Goal: Information Seeking & Learning: Find specific fact

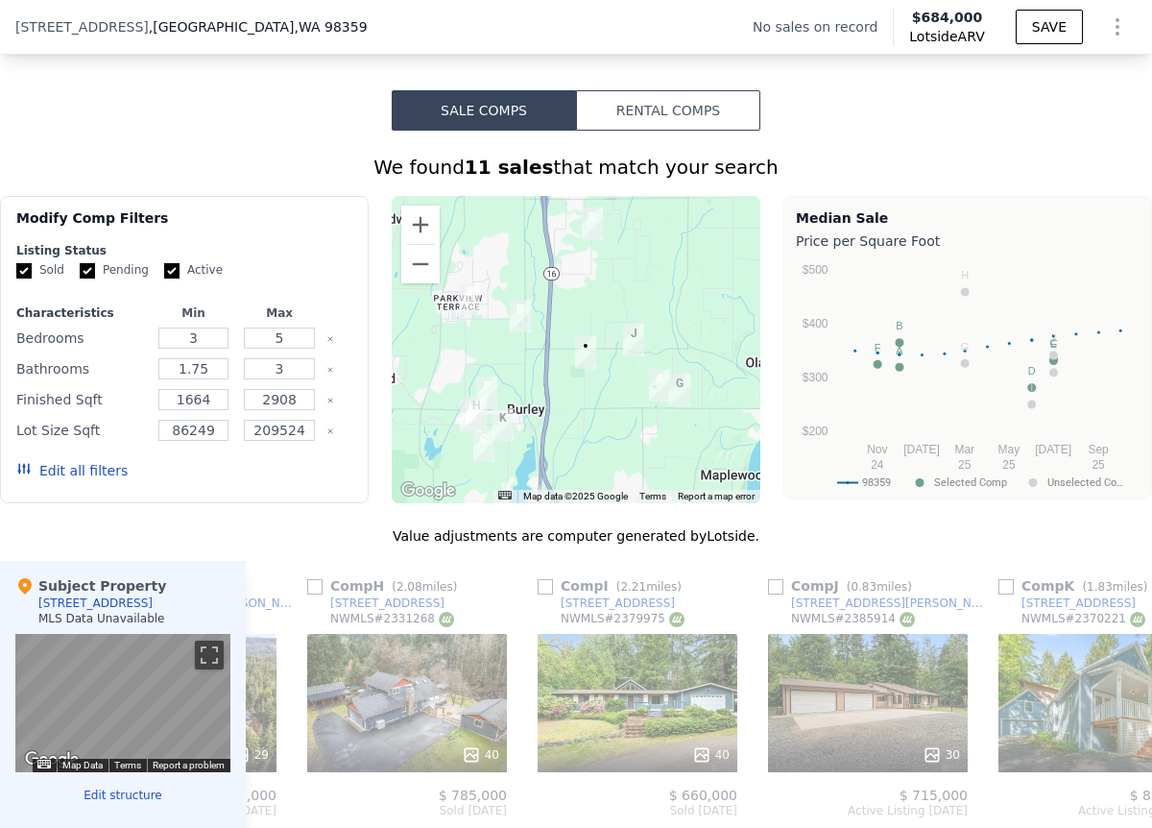
scroll to position [1361, 0]
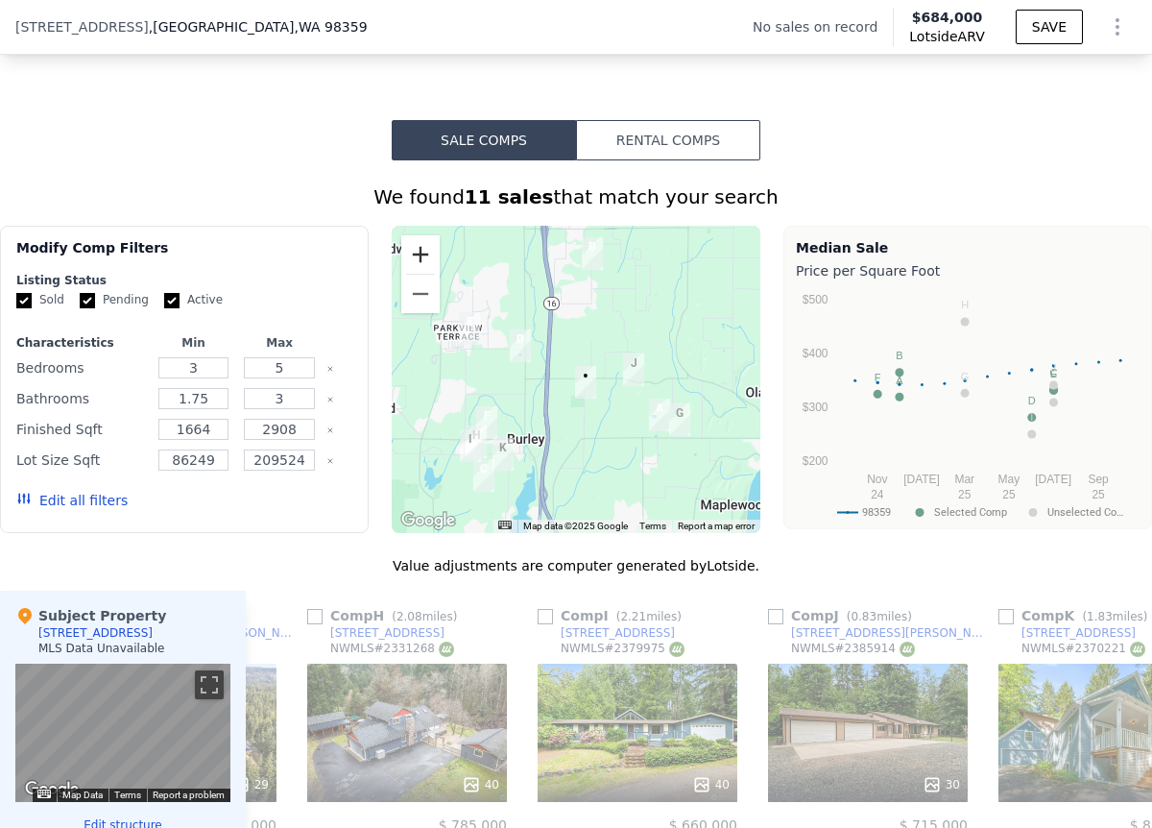
click at [424, 254] on button "Zoom in" at bounding box center [420, 254] width 38 height 38
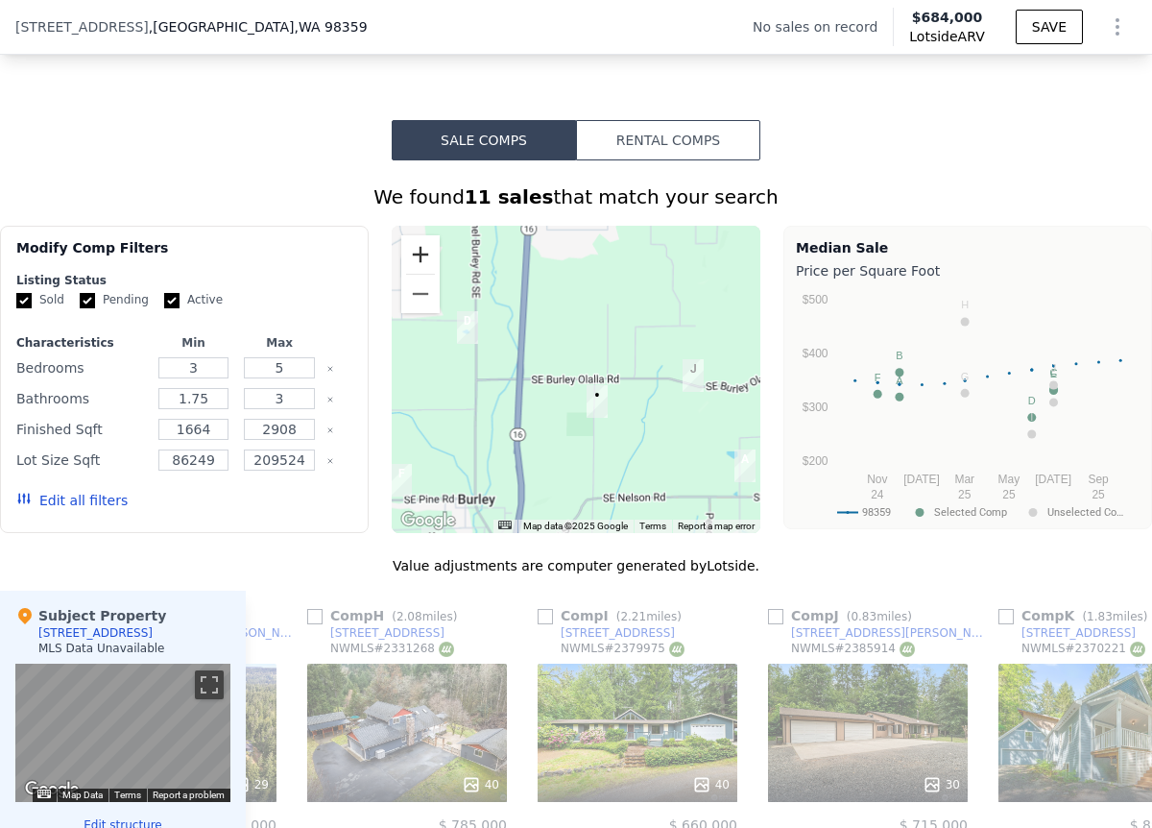
click at [424, 254] on button "Zoom in" at bounding box center [420, 254] width 38 height 38
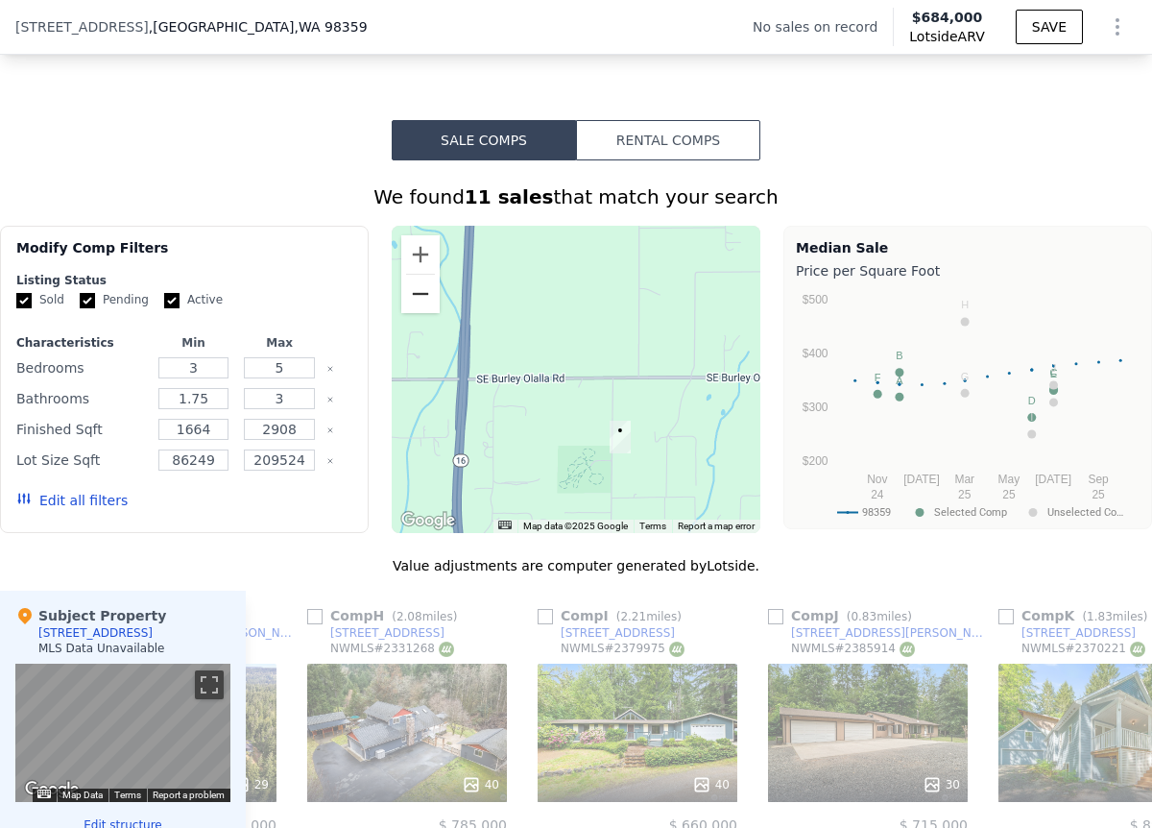
click at [432, 298] on button "Zoom out" at bounding box center [420, 294] width 38 height 38
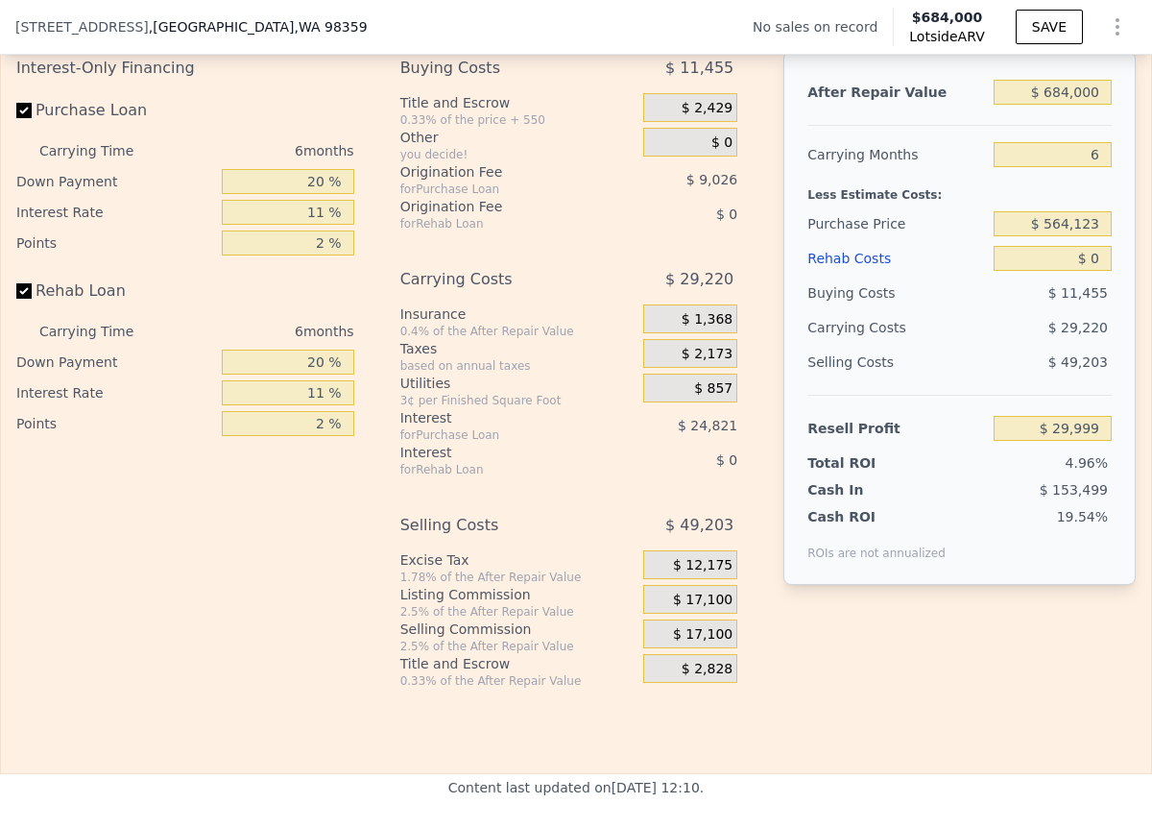
scroll to position [2841, 0]
click at [1069, 92] on input "$ 684,000" at bounding box center [1053, 91] width 119 height 25
type input "$ 7"
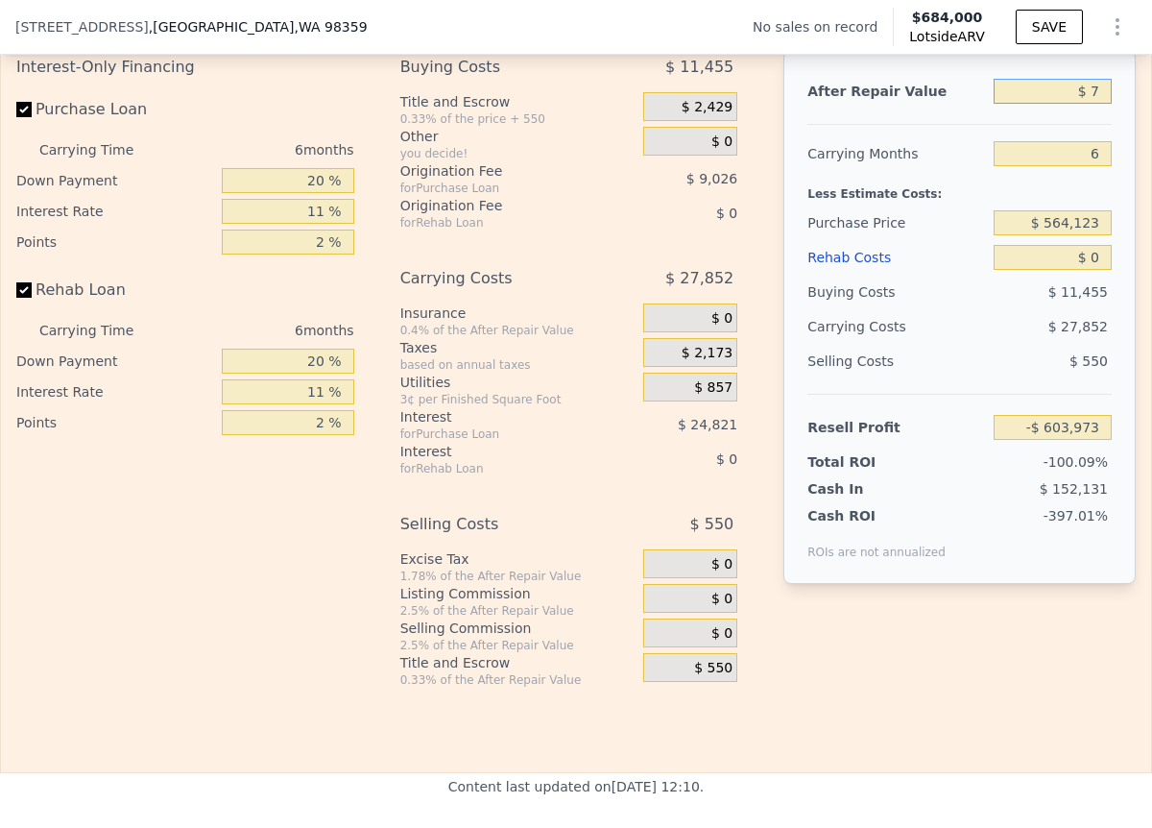
type input "-$ 603,973"
type input "$ 70"
type input "-$ 603,915"
type input "$ 700"
type input "-$ 603,331"
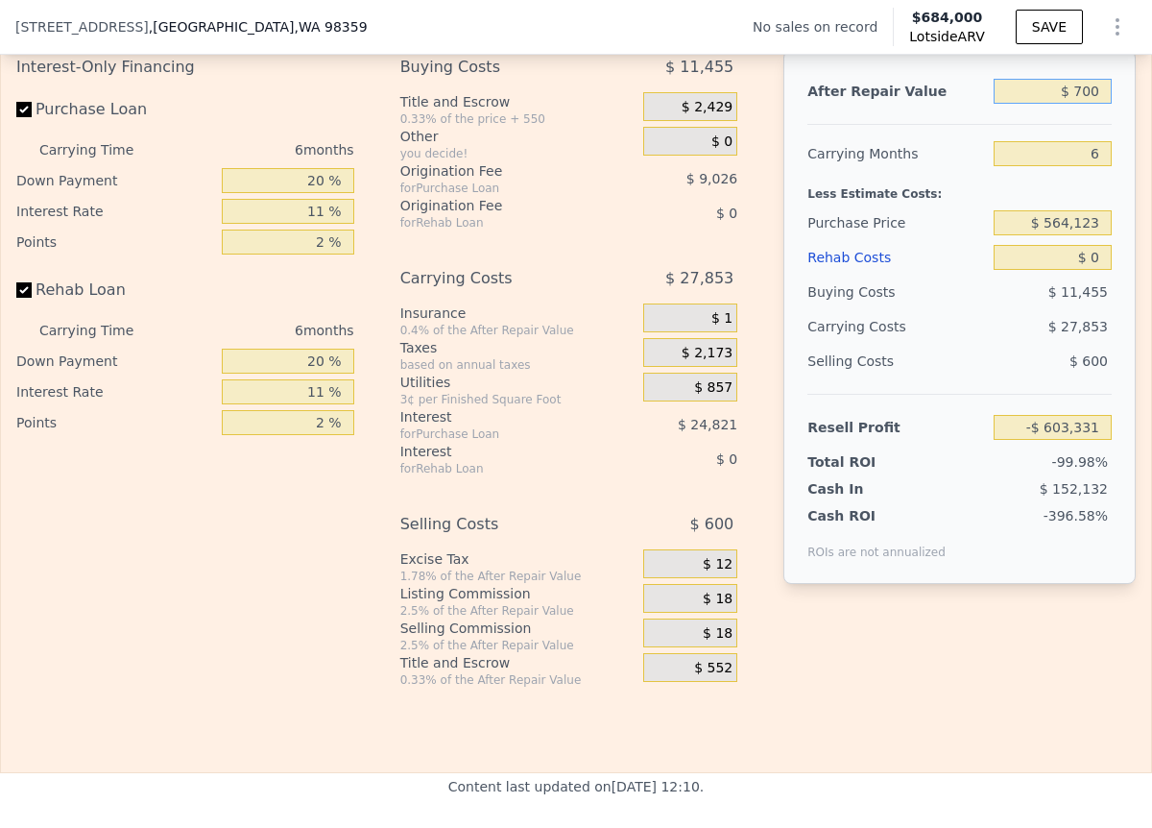
type input "$ 7,000"
type input "-$ 597,492"
type input "$ 70,000"
type input "-$ 539,099"
type input "$ 700,000"
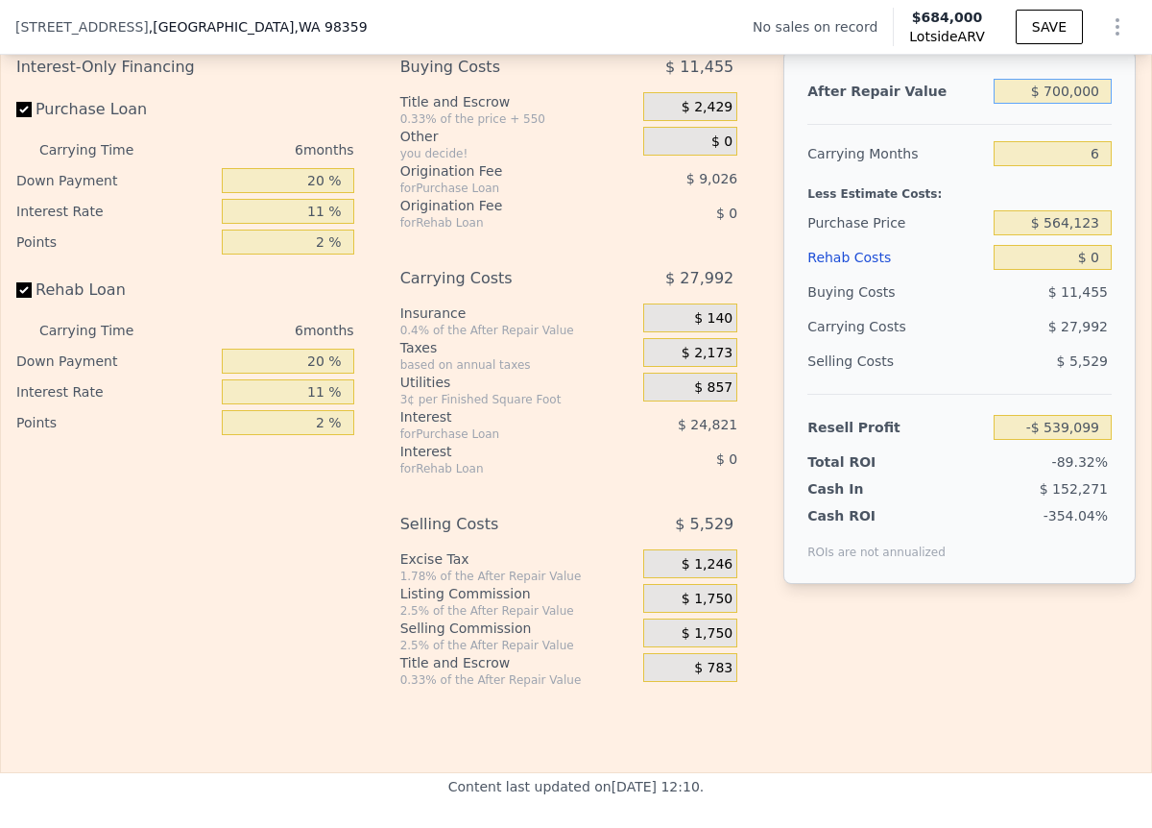
type input "$ 44,829"
type input "$ 700,000"
type input "3"
type input "$ 59,455"
type input "3"
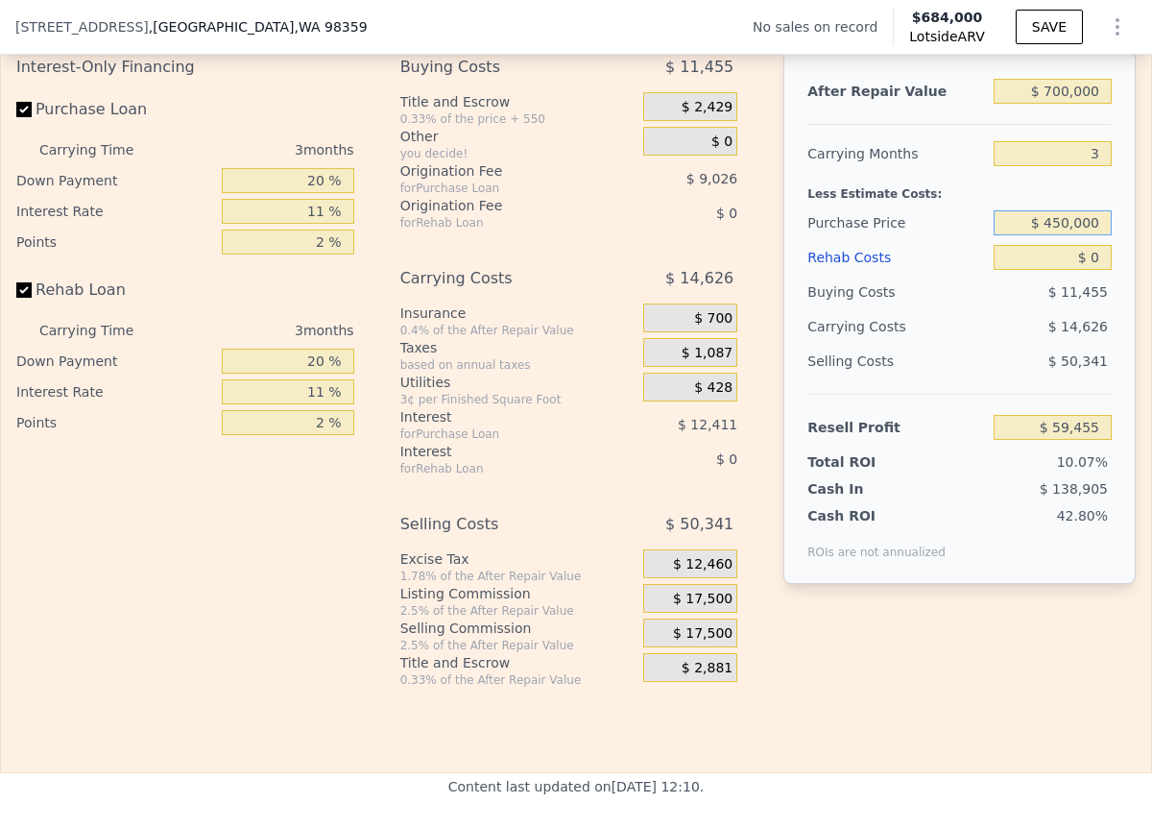
type input "$ 450,000"
type input "$ 178,295"
type input "$ 70"
type input "$ 178,221"
type input "$ 700"
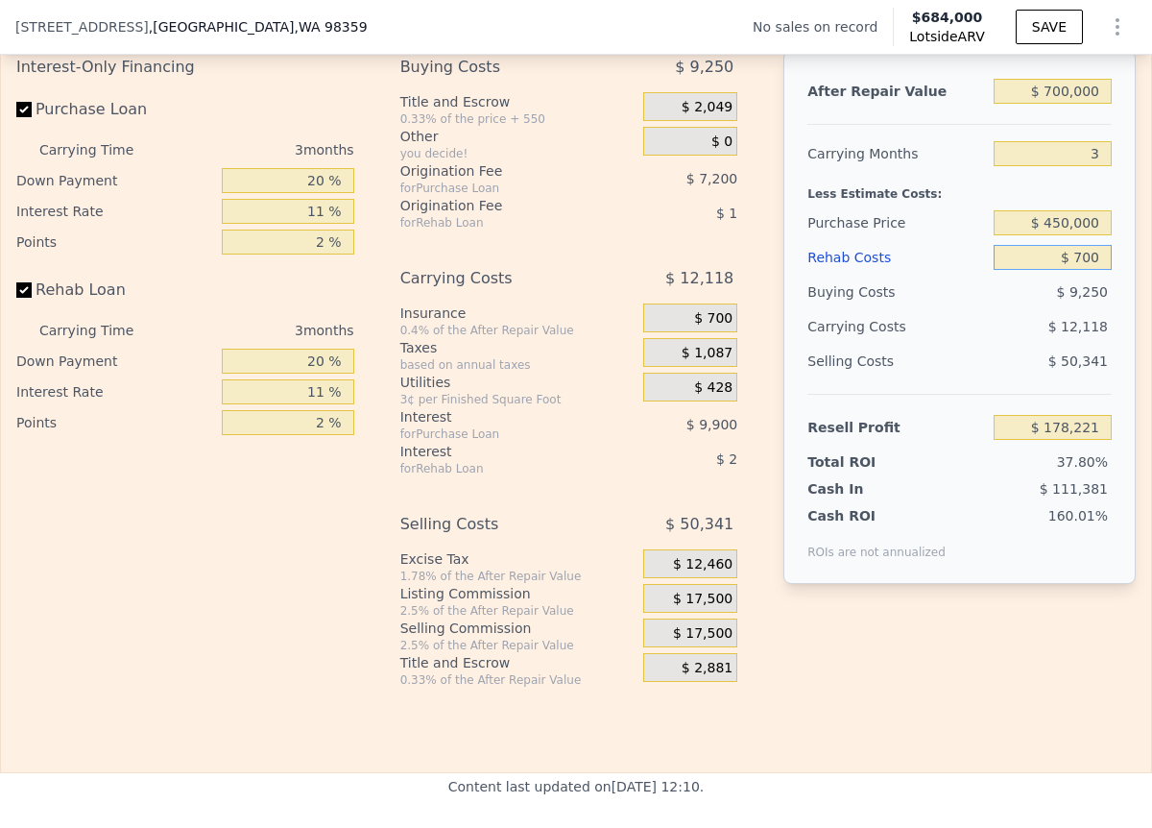
type input "$ 177,569"
type input "$ 7,000"
type input "$ 171,030"
type input "$ 70,000"
type input "$ 105,636"
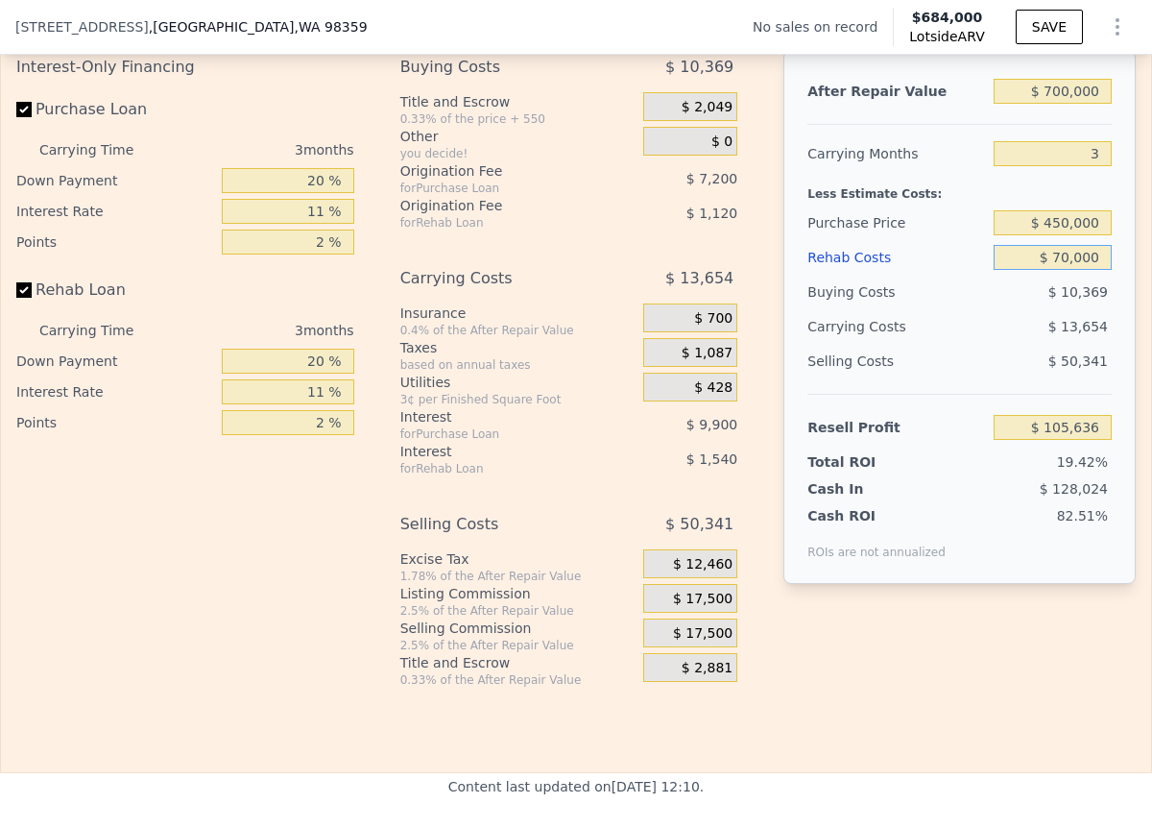
type input "$ 70,000"
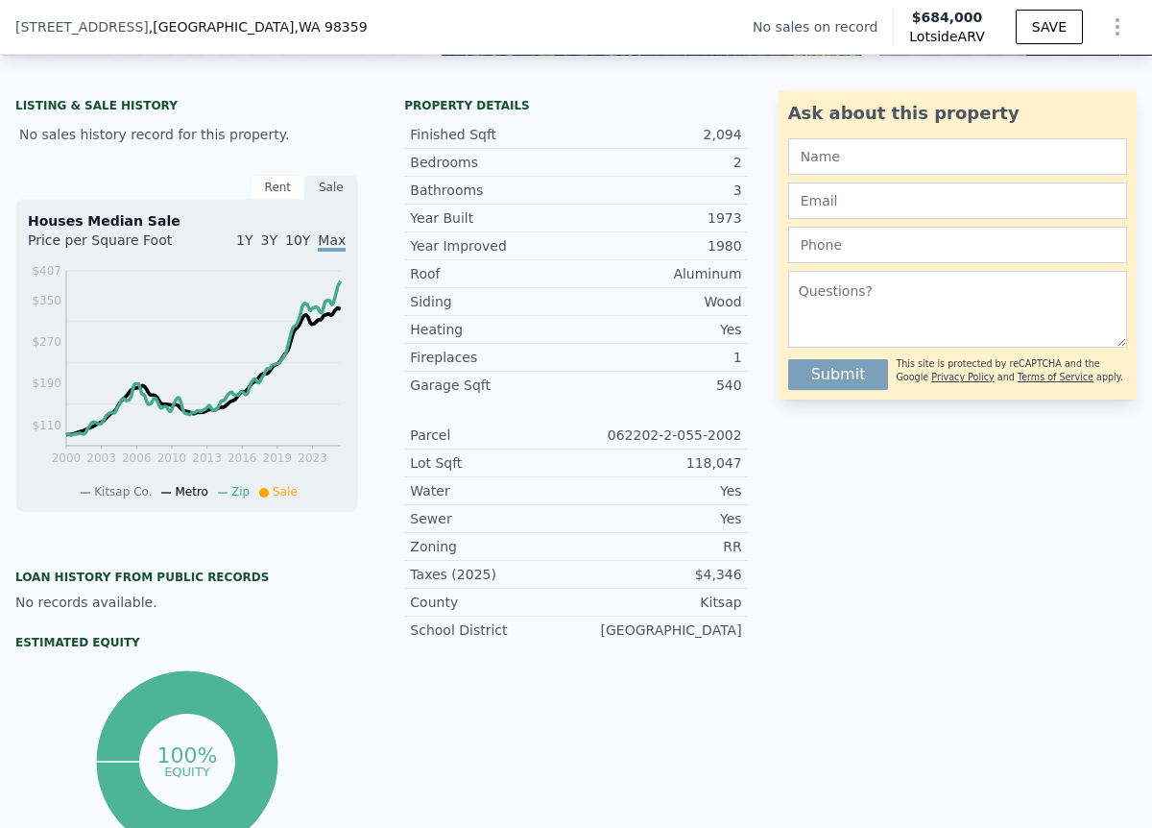
scroll to position [427, 0]
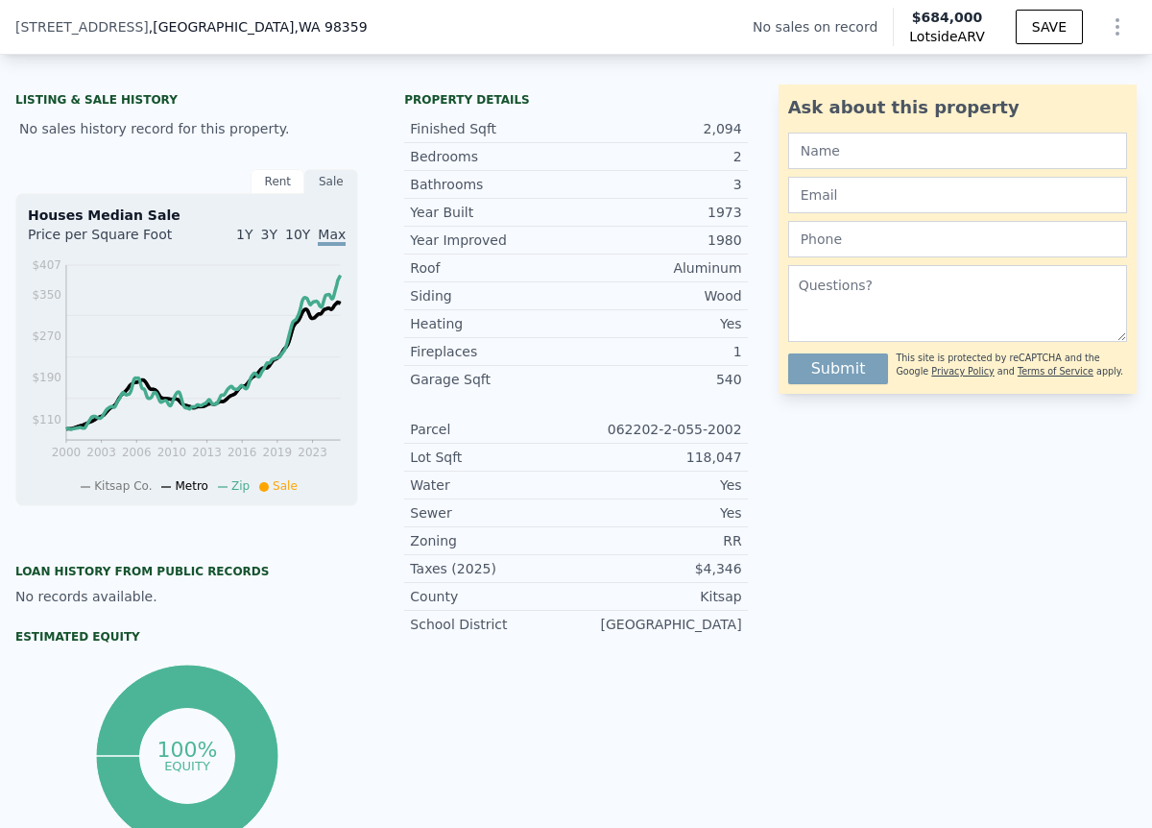
type input "$ 684,000"
type input "6"
type input "$ 0"
type input "$ 29,999"
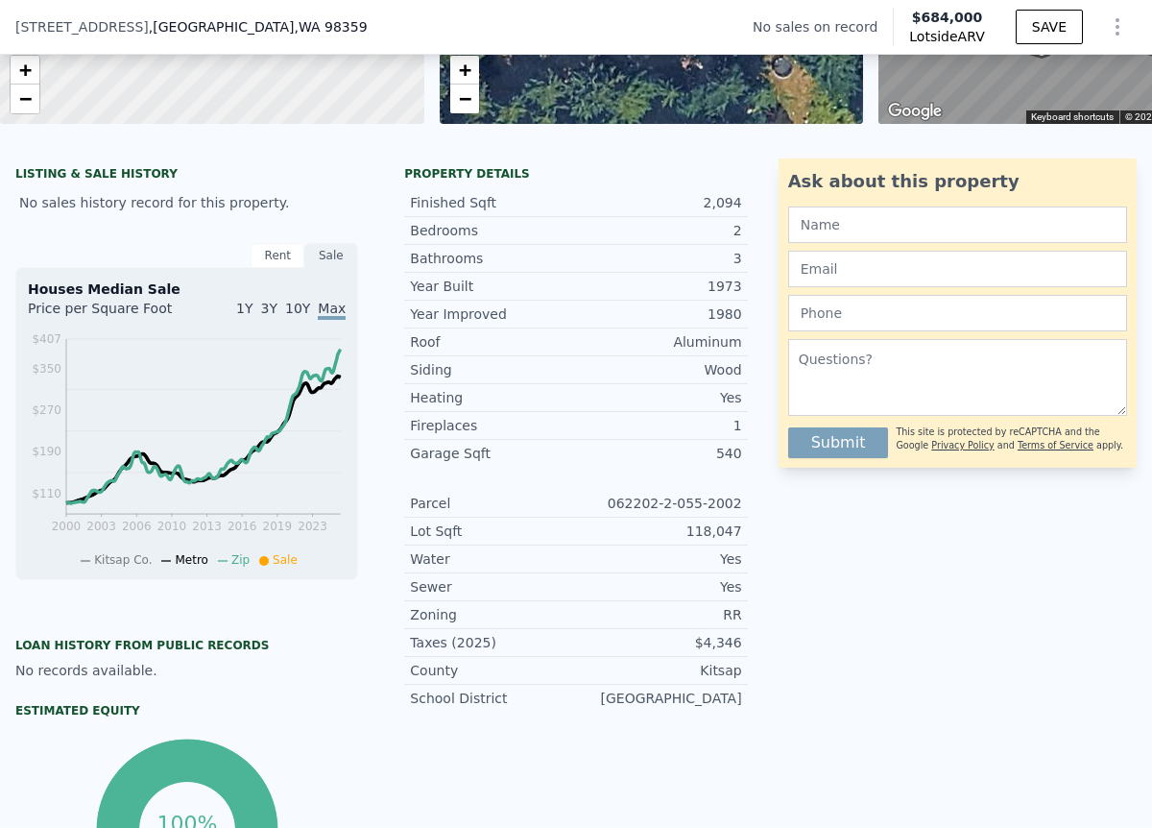
scroll to position [326, 0]
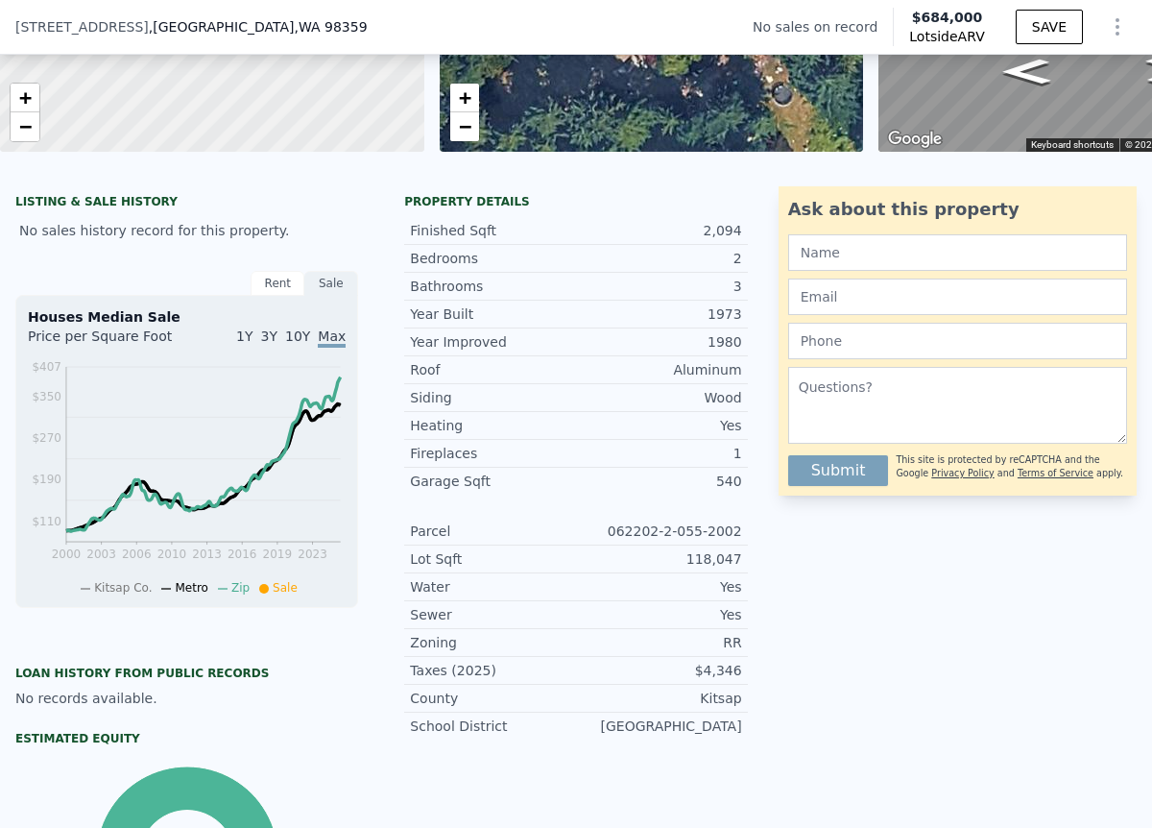
type input "$ 564,123"
drag, startPoint x: 602, startPoint y: 524, endPoint x: 744, endPoint y: 538, distance: 142.8
click at [744, 538] on div "Parcel 062202-2-055-2002" at bounding box center [575, 532] width 343 height 28
copy div "062202-2-055-2002"
click at [552, 638] on div "Zoning" at bounding box center [493, 642] width 166 height 19
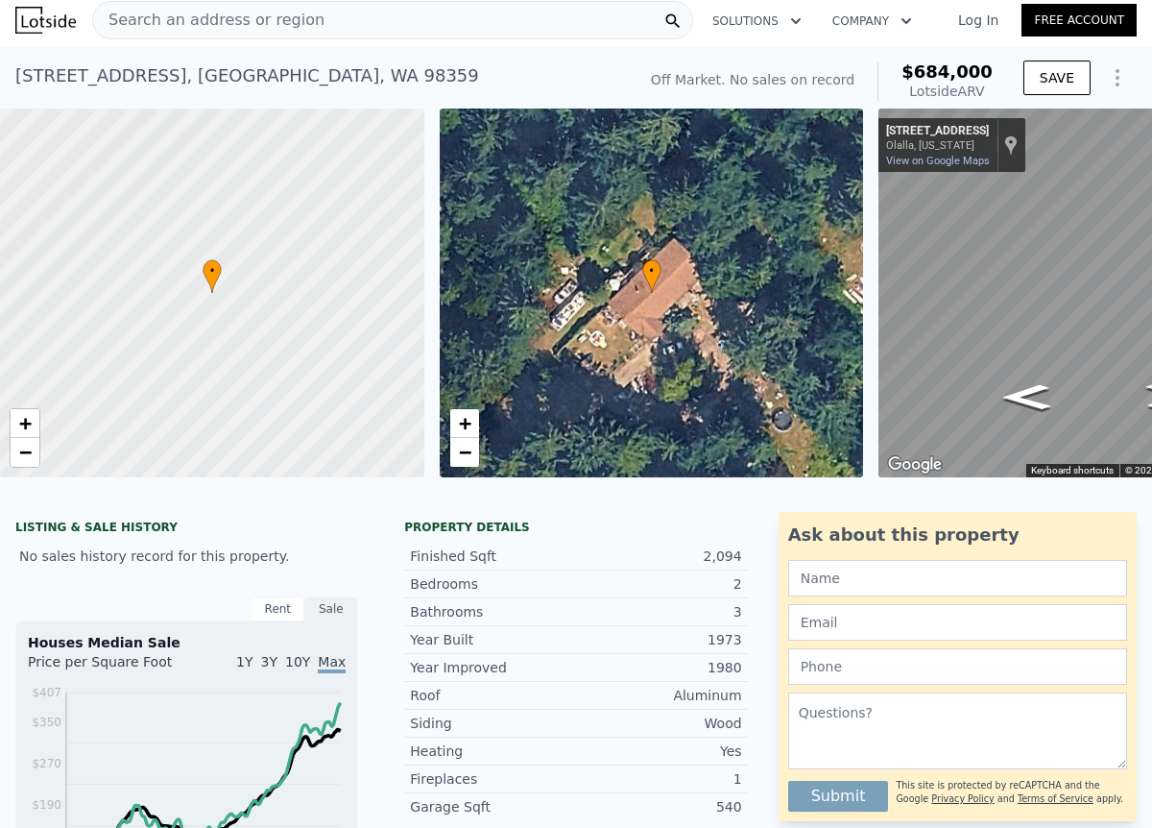
scroll to position [0, 0]
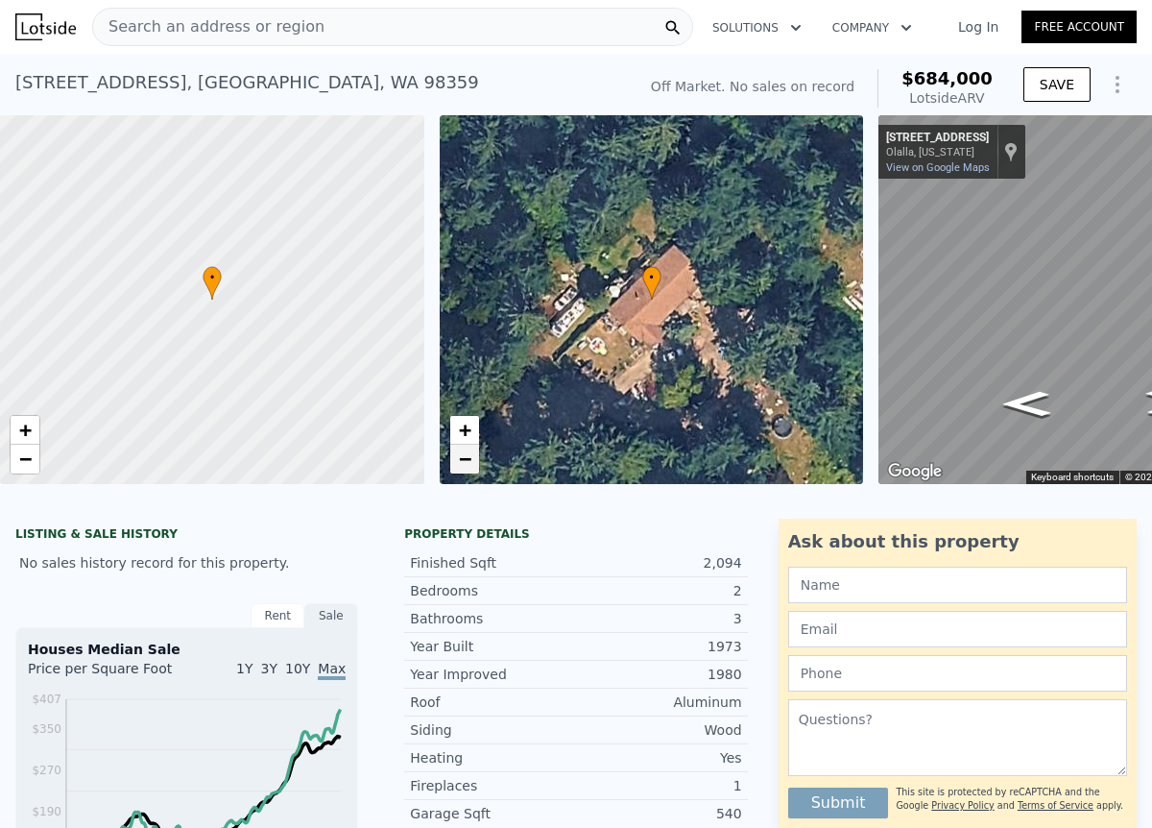
click at [471, 462] on span "−" at bounding box center [464, 459] width 12 height 24
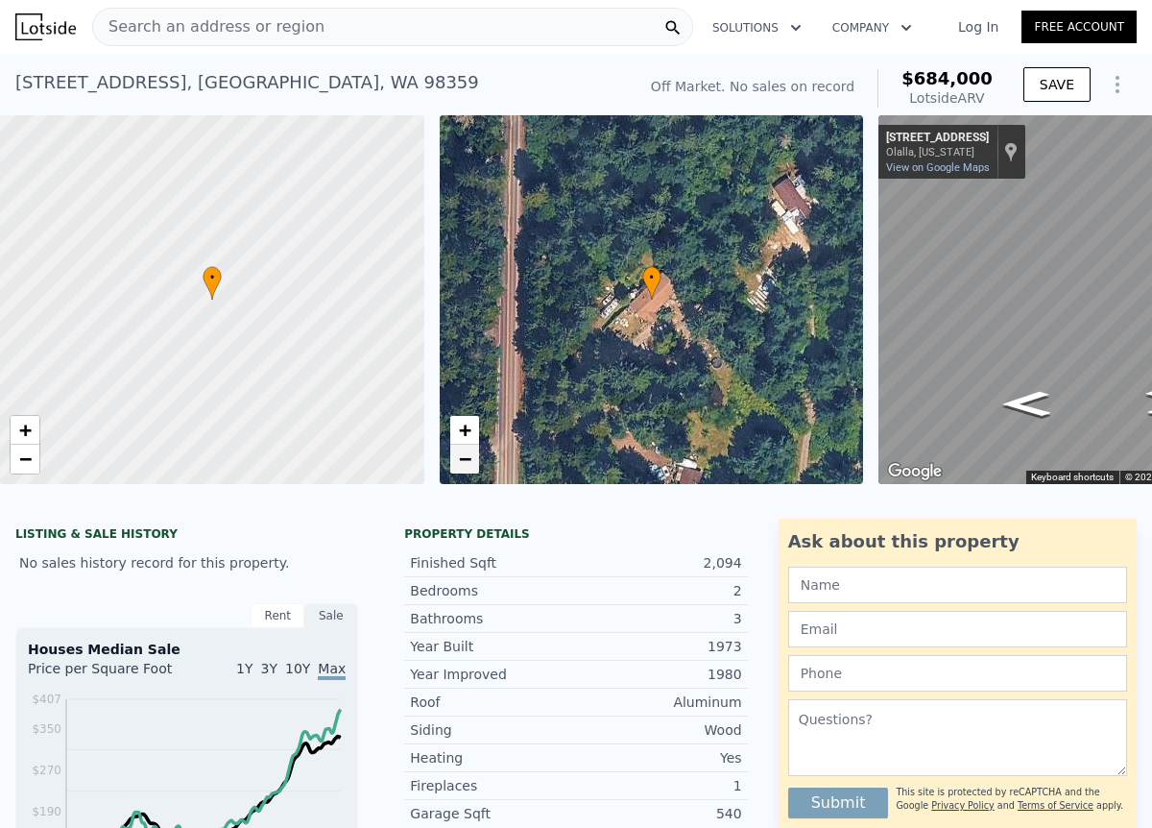
click at [471, 461] on span "−" at bounding box center [464, 459] width 12 height 24
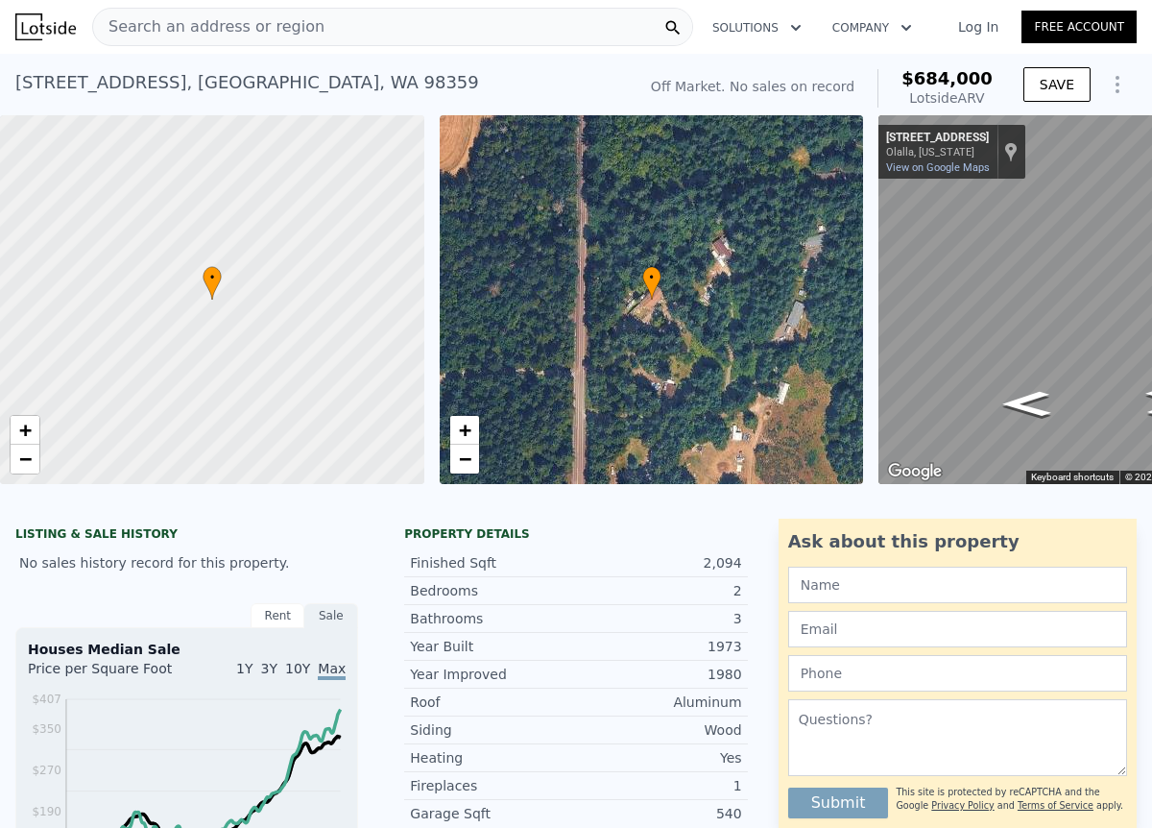
click at [79, 79] on div "[STREET_ADDRESS]" at bounding box center [247, 82] width 464 height 27
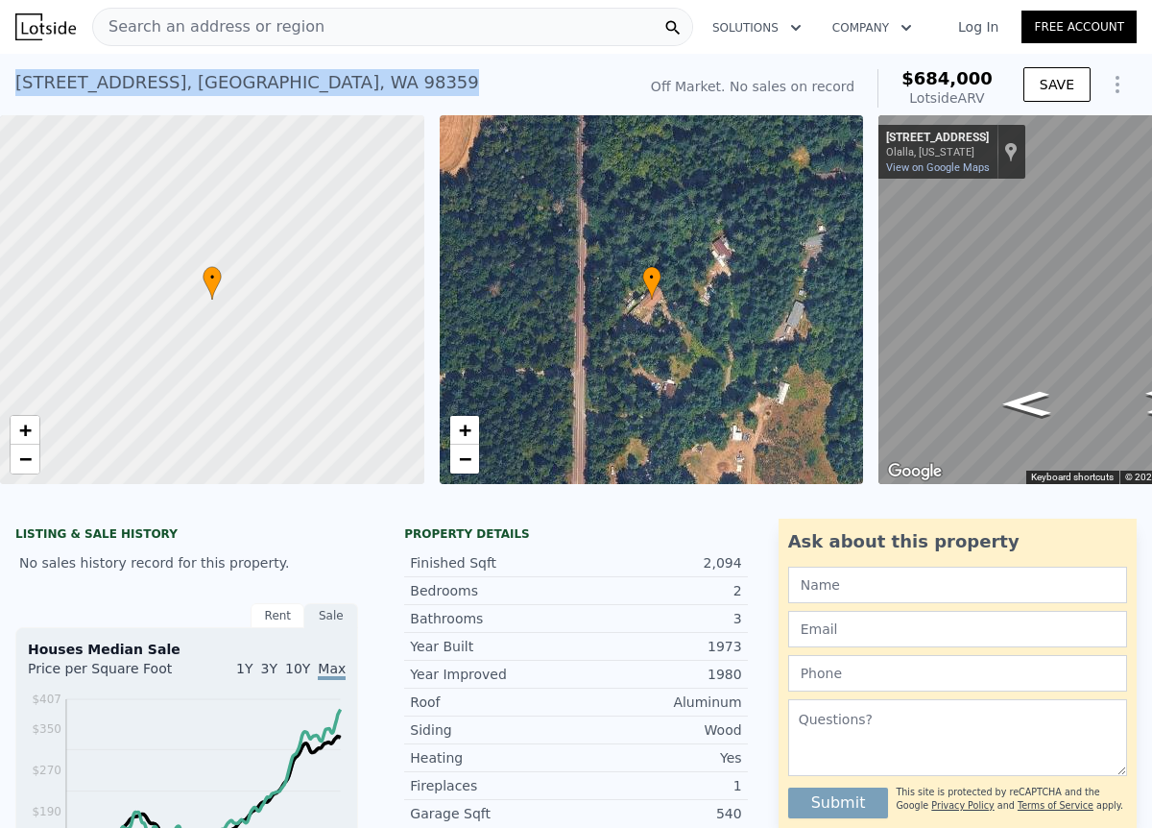
click at [79, 79] on div "[STREET_ADDRESS]" at bounding box center [247, 82] width 464 height 27
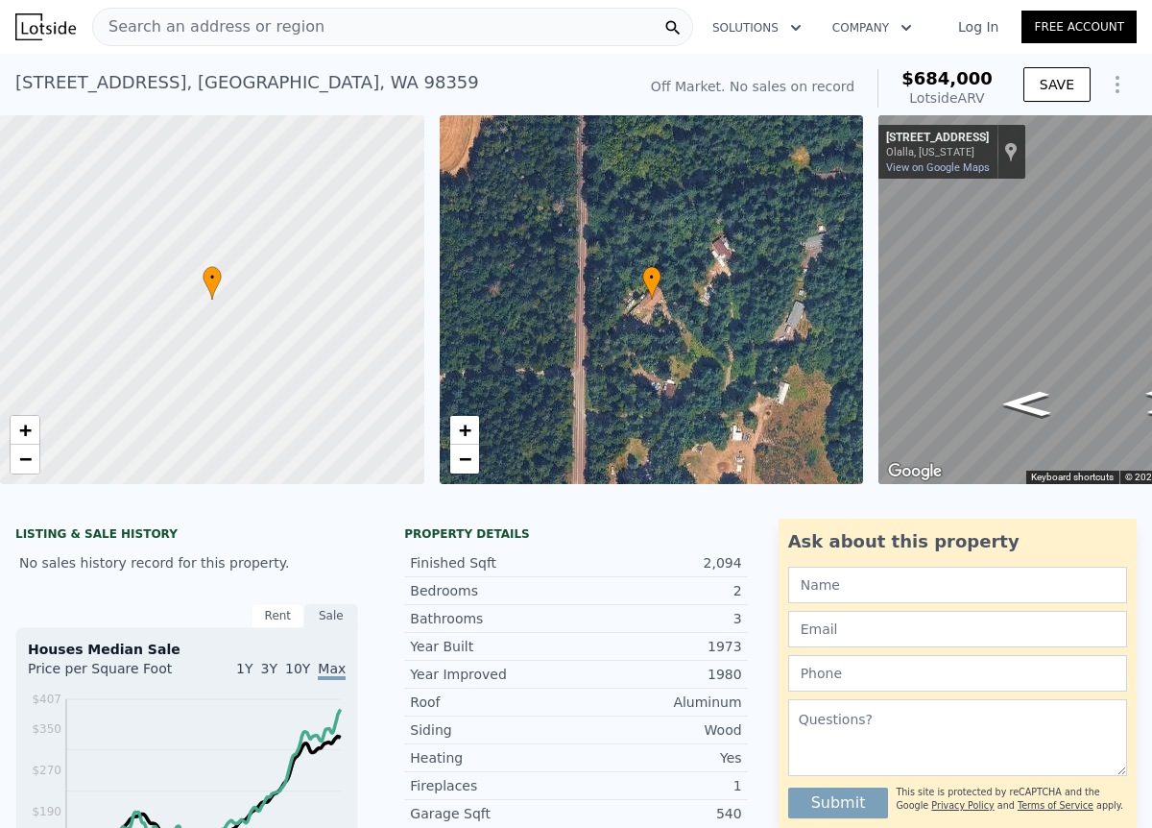
click at [179, 104] on div "[STREET_ADDRESS] No sales on record (~ARV $684k )" at bounding box center [321, 88] width 613 height 54
drag, startPoint x: 179, startPoint y: 81, endPoint x: 17, endPoint y: 82, distance: 161.3
click at [17, 82] on div "[STREET_ADDRESS]" at bounding box center [247, 82] width 464 height 27
copy div "[STREET_ADDRESS] ,"
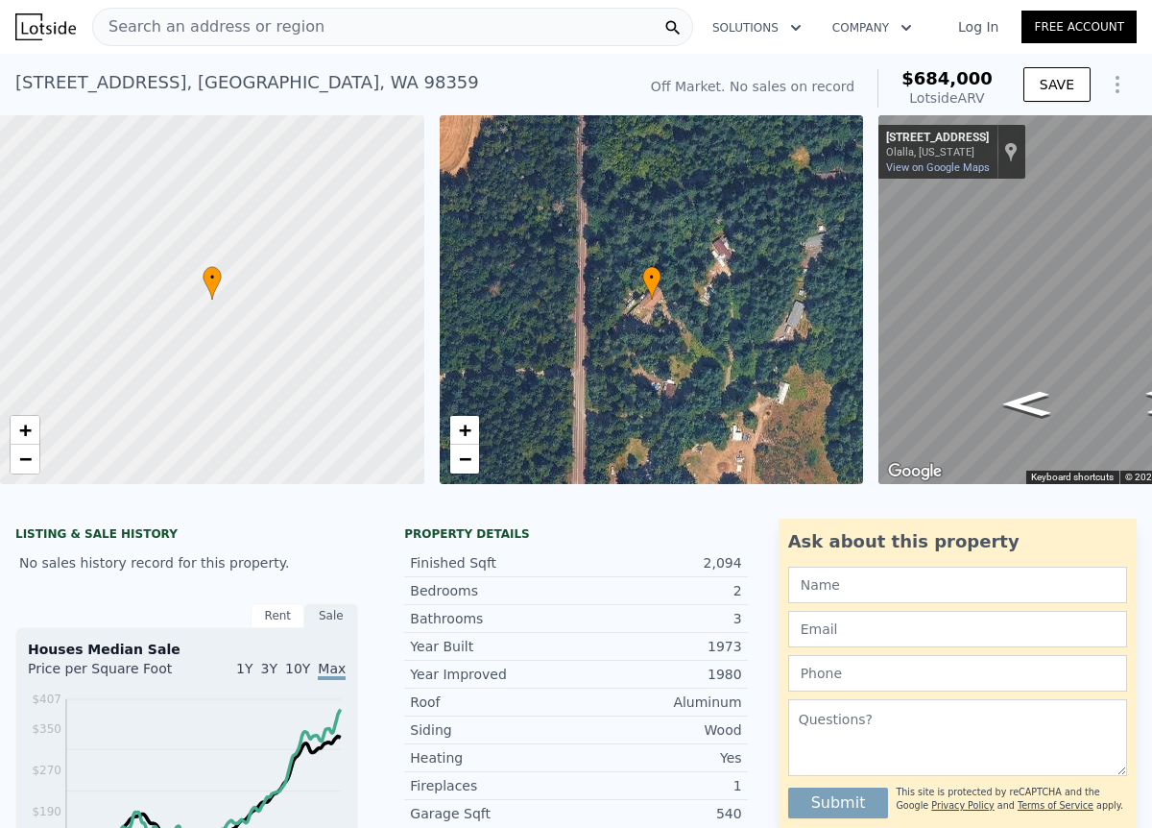
click at [305, 37] on div "Search an address or region" at bounding box center [392, 27] width 601 height 38
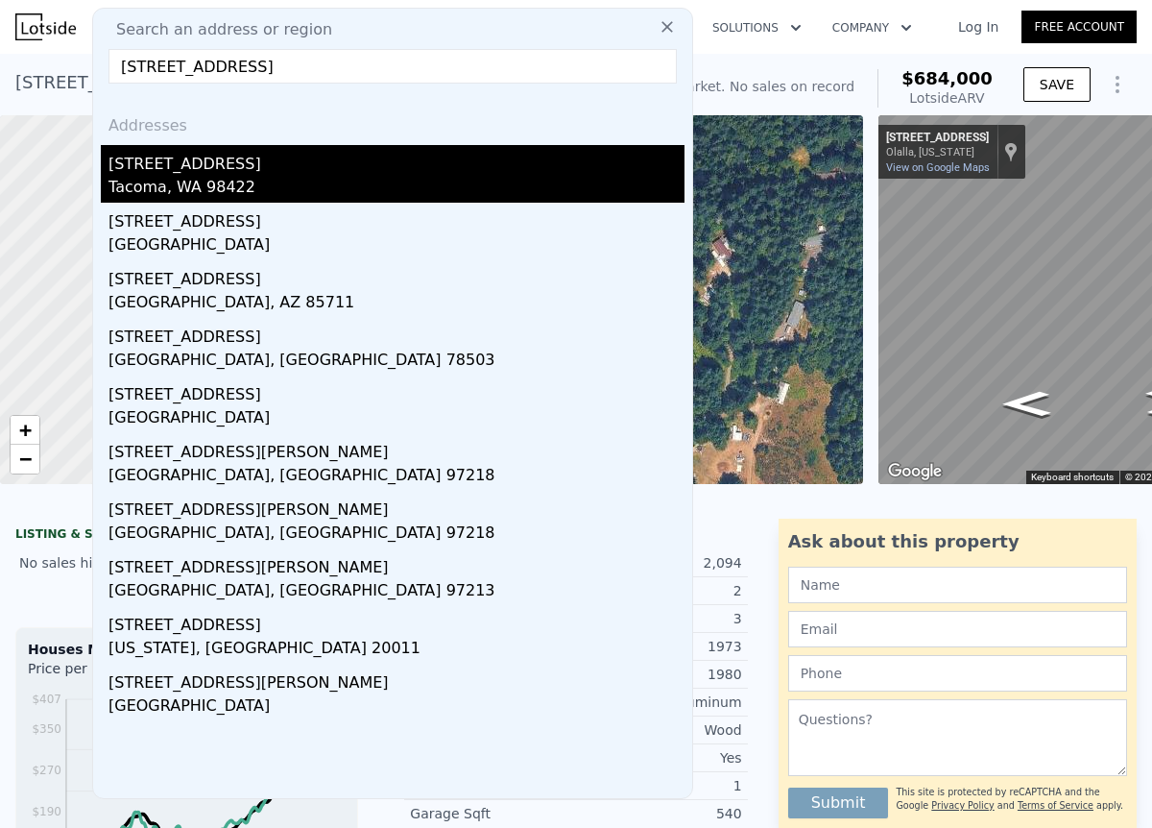
type input "[STREET_ADDRESS]"
click at [279, 192] on div "Tacoma, WA 98422" at bounding box center [397, 189] width 576 height 27
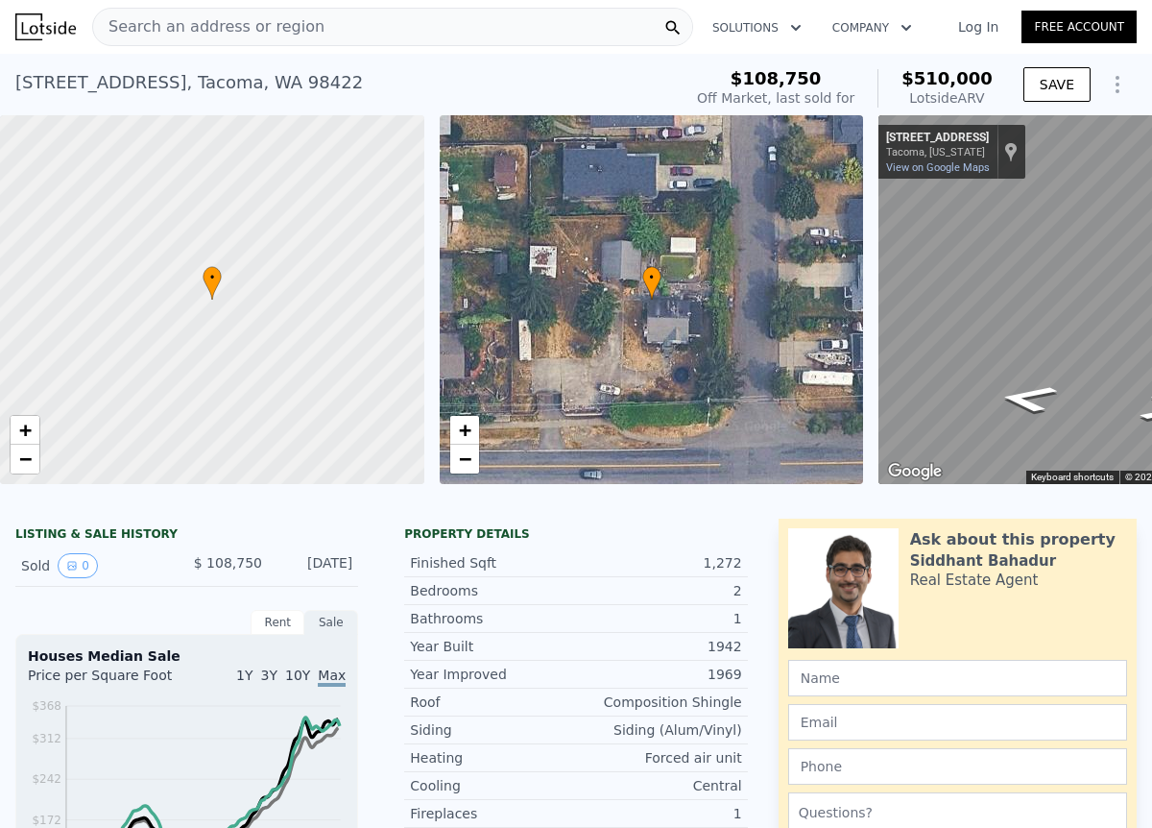
click at [154, 88] on div "[STREET_ADDRESS]" at bounding box center [189, 82] width 348 height 27
copy div "[STREET_ADDRESS] Sold [DATE] for $108,750 (~ARV $510k )"
